Goal: Task Accomplishment & Management: Manage account settings

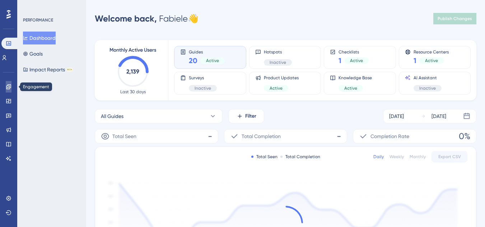
click at [6, 92] on link at bounding box center [9, 86] width 6 height 11
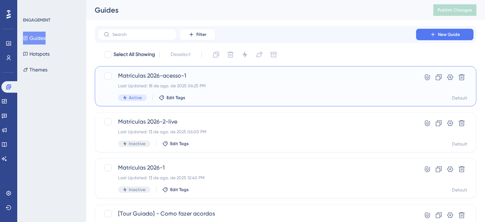
click at [257, 79] on span "Matrículas 2026-acesso-1" at bounding box center [256, 75] width 277 height 9
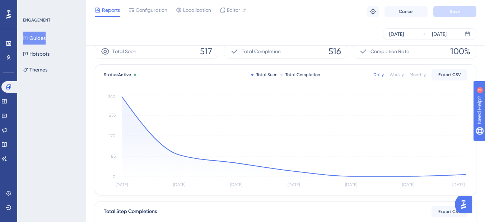
scroll to position [36, 0]
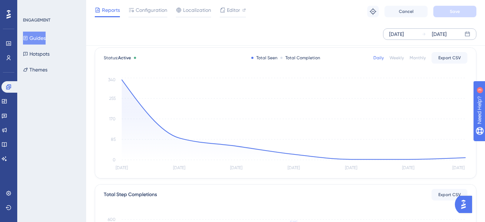
click at [400, 33] on div "Aug 19 2025" at bounding box center [396, 34] width 15 height 9
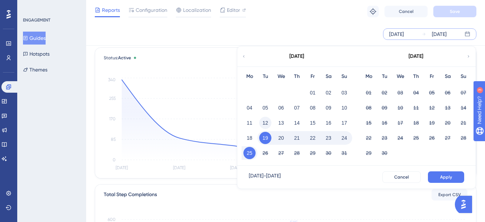
click at [263, 122] on button "12" at bounding box center [265, 123] width 12 height 12
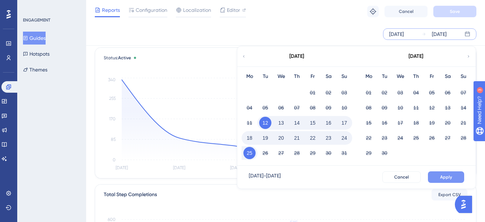
click at [449, 176] on span "Apply" at bounding box center [446, 177] width 12 height 6
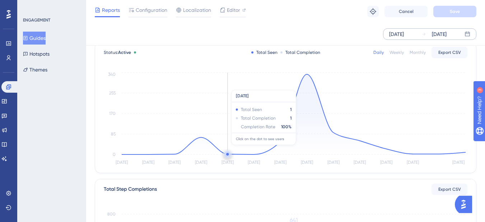
scroll to position [0, 0]
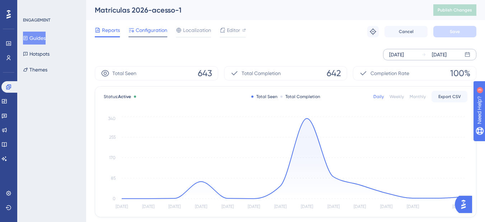
click at [155, 32] on span "Configuration" at bounding box center [152, 30] width 32 height 9
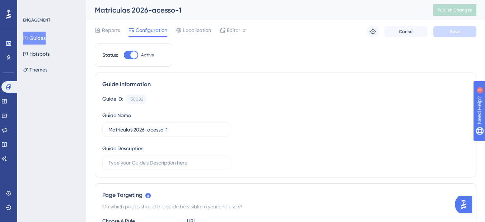
click at [127, 53] on div at bounding box center [131, 55] width 14 height 9
click at [124, 55] on input "Active" at bounding box center [123, 55] width 0 height 0
checkbox input "false"
click at [456, 35] on button "Save" at bounding box center [454, 31] width 43 height 11
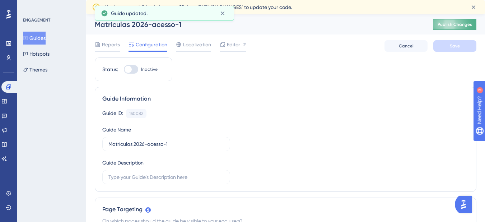
click at [461, 23] on span "Publish Changes" at bounding box center [454, 25] width 34 height 6
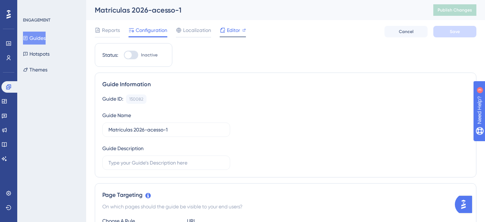
click at [235, 28] on span "Editor" at bounding box center [233, 30] width 13 height 9
